Goal: Task Accomplishment & Management: Complete application form

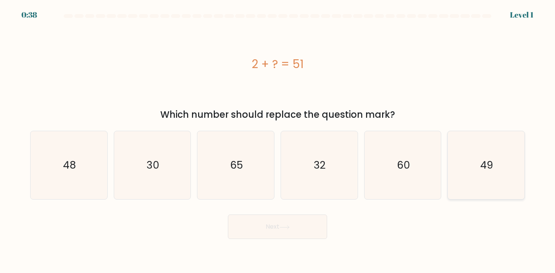
click at [468, 155] on icon "49" at bounding box center [486, 165] width 68 height 68
click at [278, 140] on input "f. 49" at bounding box center [278, 138] width 0 height 4
radio input "true"
click at [313, 230] on button "Next" at bounding box center [277, 226] width 99 height 24
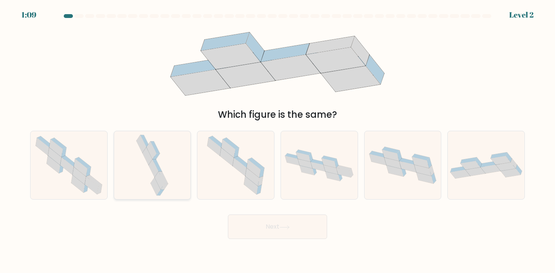
click at [159, 155] on icon at bounding box center [152, 165] width 36 height 68
click at [278, 140] on input "b." at bounding box center [278, 138] width 0 height 4
radio input "true"
click at [290, 227] on icon at bounding box center [285, 227] width 10 height 4
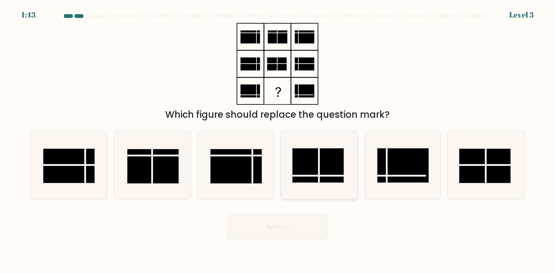
click at [328, 178] on rect at bounding box center [319, 165] width 52 height 34
click at [278, 140] on input "d." at bounding box center [278, 138] width 0 height 4
radio input "true"
click at [274, 225] on button "Next" at bounding box center [277, 226] width 99 height 24
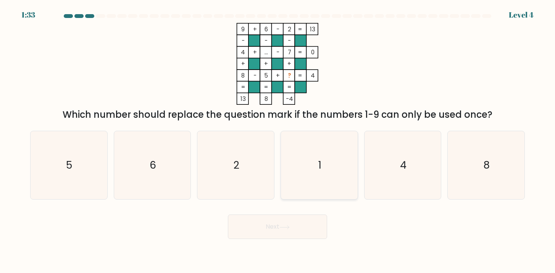
click at [344, 182] on icon "1" at bounding box center [319, 165] width 68 height 68
click at [278, 140] on input "d. 1" at bounding box center [278, 138] width 0 height 4
radio input "true"
click at [298, 225] on button "Next" at bounding box center [277, 226] width 99 height 24
click at [283, 220] on button "Next" at bounding box center [277, 226] width 99 height 24
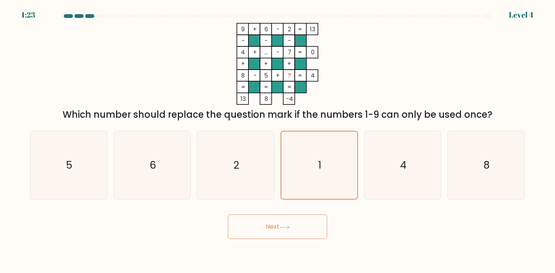
click at [281, 224] on button "Next" at bounding box center [277, 226] width 99 height 24
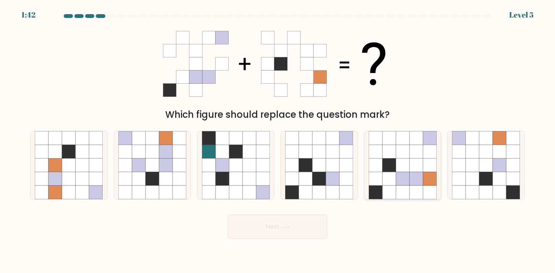
click at [405, 171] on icon at bounding box center [403, 166] width 14 height 14
click at [278, 140] on input "e." at bounding box center [278, 138] width 0 height 4
radio input "true"
click at [272, 227] on button "Next" at bounding box center [277, 226] width 99 height 24
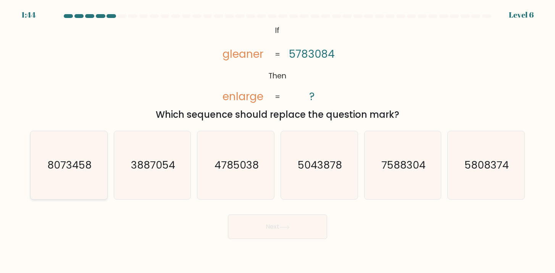
click at [63, 168] on text "8073458" at bounding box center [69, 165] width 44 height 14
click at [278, 140] on input "a. 8073458" at bounding box center [278, 138] width 0 height 4
radio input "true"
click at [259, 232] on button "Next" at bounding box center [277, 226] width 99 height 24
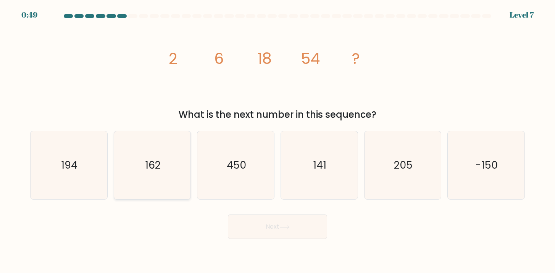
click at [160, 173] on icon "162" at bounding box center [152, 165] width 68 height 68
click at [278, 140] on input "b. 162" at bounding box center [278, 138] width 0 height 4
radio input "true"
click at [293, 230] on button "Next" at bounding box center [277, 226] width 99 height 24
click at [299, 225] on button "Next" at bounding box center [277, 226] width 99 height 24
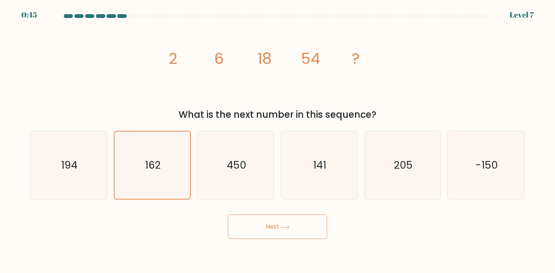
click at [299, 225] on button "Next" at bounding box center [277, 226] width 99 height 24
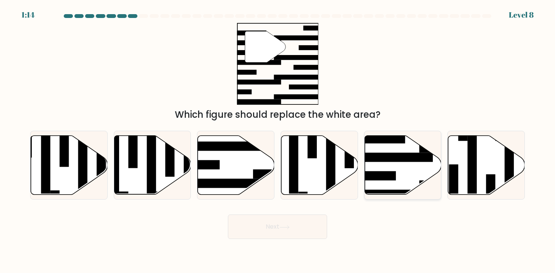
click at [397, 178] on icon at bounding box center [403, 165] width 77 height 59
click at [278, 140] on input "e." at bounding box center [278, 138] width 0 height 4
radio input "true"
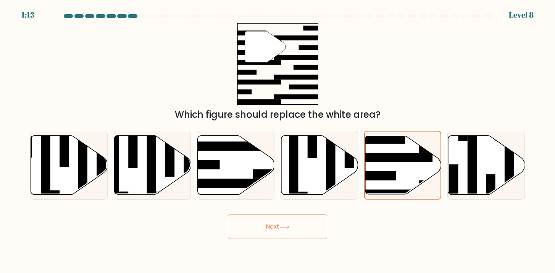
click at [302, 225] on button "Next" at bounding box center [277, 226] width 99 height 24
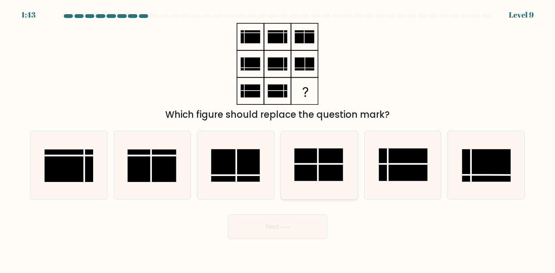
click at [302, 162] on rect at bounding box center [319, 164] width 49 height 32
click at [278, 140] on input "d." at bounding box center [278, 138] width 0 height 4
radio input "true"
click at [302, 229] on button "Next" at bounding box center [277, 226] width 99 height 24
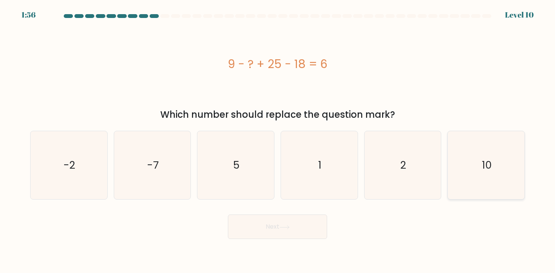
click at [492, 168] on text "10" at bounding box center [487, 165] width 10 height 14
click at [278, 140] on input "f. 10" at bounding box center [278, 138] width 0 height 4
radio input "true"
click at [317, 225] on button "Next" at bounding box center [277, 226] width 99 height 24
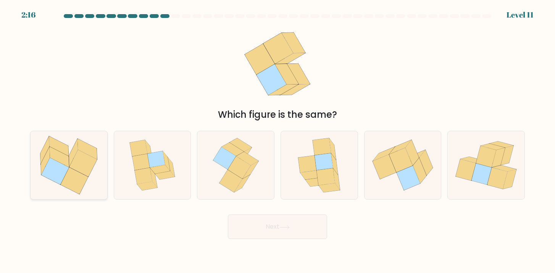
click at [74, 178] on icon at bounding box center [75, 180] width 28 height 27
click at [278, 140] on input "a." at bounding box center [278, 138] width 0 height 4
radio input "true"
click at [274, 232] on button "Next" at bounding box center [277, 226] width 99 height 24
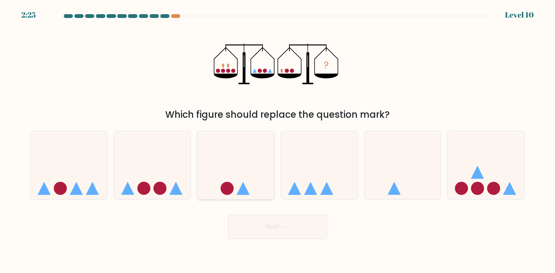
click at [243, 170] on icon at bounding box center [236, 164] width 77 height 63
click at [278, 140] on input "c." at bounding box center [278, 138] width 0 height 4
radio input "true"
click at [290, 226] on icon at bounding box center [285, 227] width 10 height 4
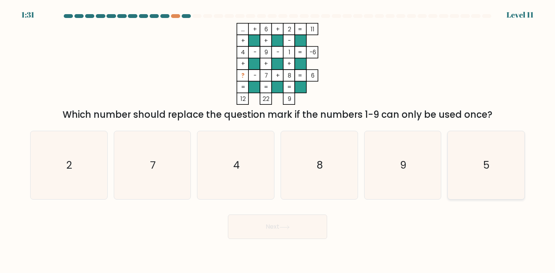
click at [464, 171] on icon "5" at bounding box center [486, 165] width 68 height 68
click at [278, 140] on input "f. 5" at bounding box center [278, 138] width 0 height 4
radio input "true"
click at [307, 231] on button "Next" at bounding box center [277, 226] width 99 height 24
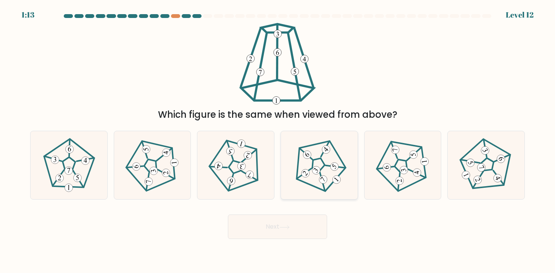
click at [322, 176] on 664 at bounding box center [323, 179] width 11 height 11
click at [278, 140] on input "d." at bounding box center [278, 138] width 0 height 4
radio input "true"
click at [277, 219] on button "Next" at bounding box center [277, 226] width 99 height 24
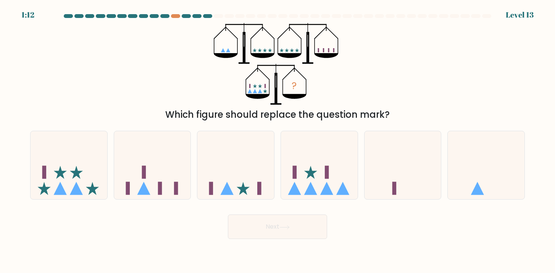
click at [277, 219] on button "Next" at bounding box center [277, 226] width 99 height 24
click at [199, 229] on div "Next" at bounding box center [278, 224] width 504 height 30
click at [88, 177] on icon at bounding box center [69, 164] width 77 height 63
click at [278, 140] on input "a." at bounding box center [278, 138] width 0 height 4
radio input "true"
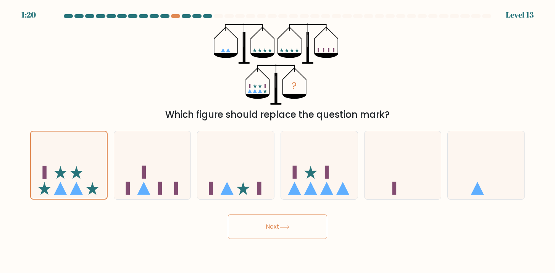
click at [297, 228] on button "Next" at bounding box center [277, 226] width 99 height 24
click at [312, 227] on button "Next" at bounding box center [277, 226] width 99 height 24
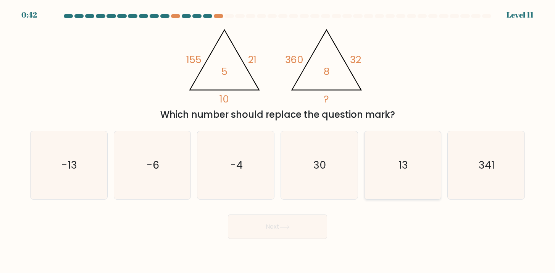
click at [405, 176] on icon "13" at bounding box center [403, 165] width 68 height 68
click at [278, 140] on input "e. 13" at bounding box center [278, 138] width 0 height 4
radio input "true"
click at [281, 223] on button "Next" at bounding box center [277, 226] width 99 height 24
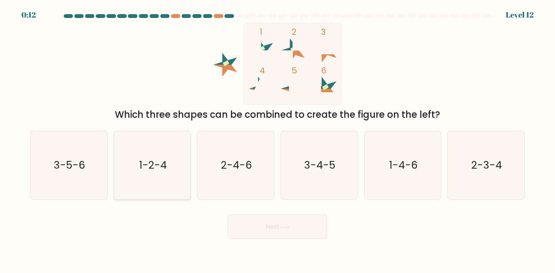
click at [181, 168] on icon "1-2-4" at bounding box center [152, 165] width 68 height 68
click at [278, 140] on input "b. 1-2-4" at bounding box center [278, 138] width 0 height 4
radio input "true"
click at [269, 225] on button "Next" at bounding box center [277, 226] width 99 height 24
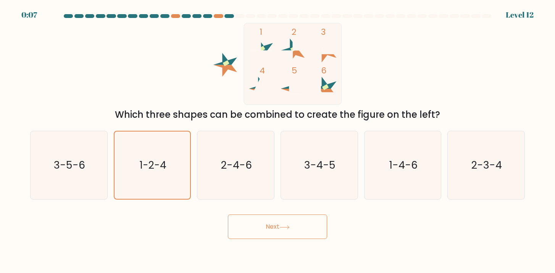
click at [305, 227] on button "Next" at bounding box center [277, 226] width 99 height 24
click at [292, 222] on button "Next" at bounding box center [277, 226] width 99 height 24
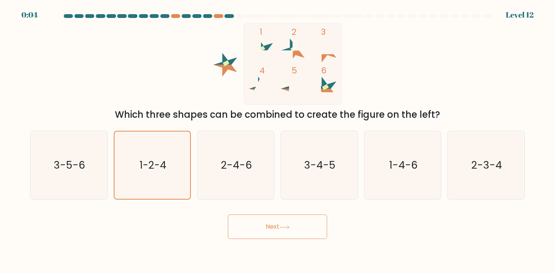
click at [292, 221] on button "Next" at bounding box center [277, 226] width 99 height 24
click at [276, 236] on button "Next" at bounding box center [277, 226] width 99 height 24
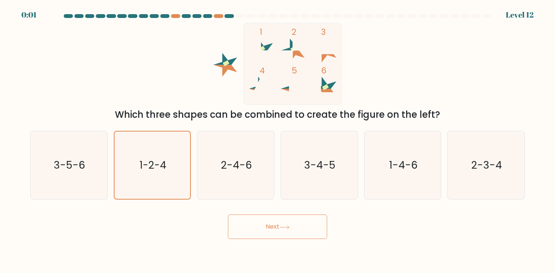
click at [276, 236] on button "Next" at bounding box center [277, 226] width 99 height 24
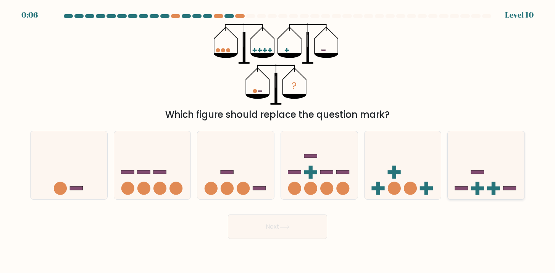
click at [483, 181] on icon at bounding box center [486, 164] width 77 height 63
click at [278, 140] on input "f." at bounding box center [278, 138] width 0 height 4
radio input "true"
click at [321, 228] on button "Next" at bounding box center [277, 226] width 99 height 24
click at [271, 222] on button "Next" at bounding box center [277, 226] width 99 height 24
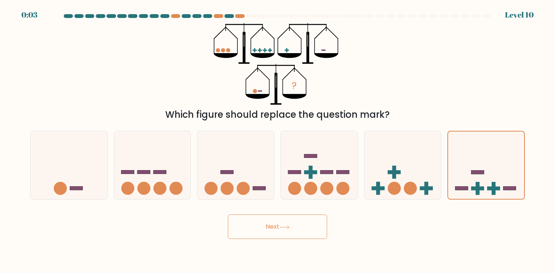
click at [209, 223] on div "Next" at bounding box center [278, 224] width 504 height 30
click at [248, 223] on button "Next" at bounding box center [277, 226] width 99 height 24
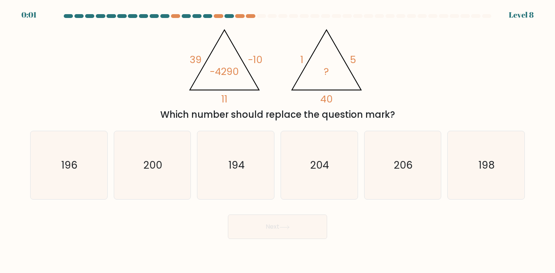
click at [248, 223] on button "Next" at bounding box center [277, 226] width 99 height 24
click at [175, 226] on div "Next" at bounding box center [278, 224] width 504 height 30
